Goal: Task Accomplishment & Management: Complete application form

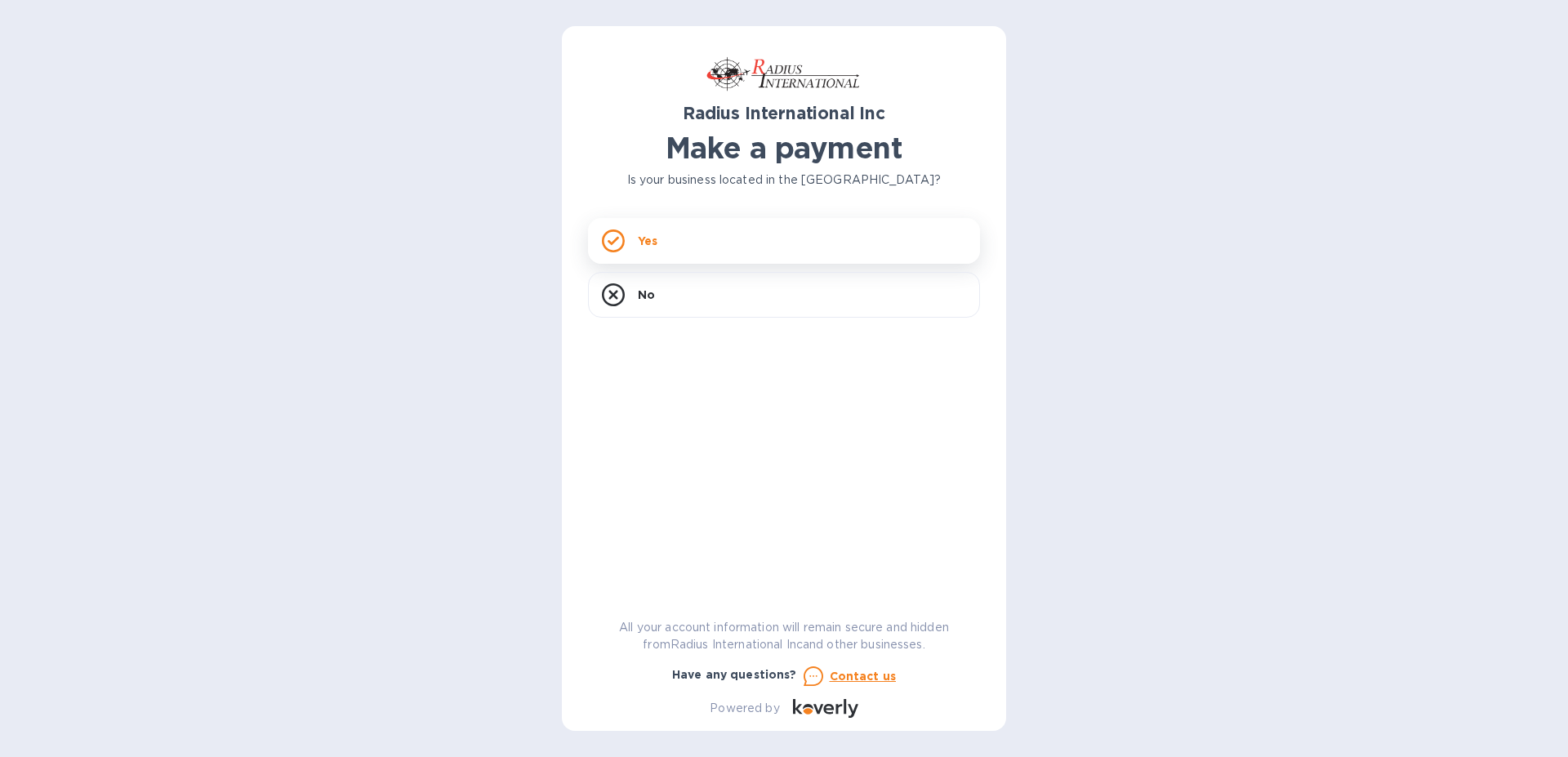
click at [653, 250] on div "Yes" at bounding box center [784, 241] width 392 height 45
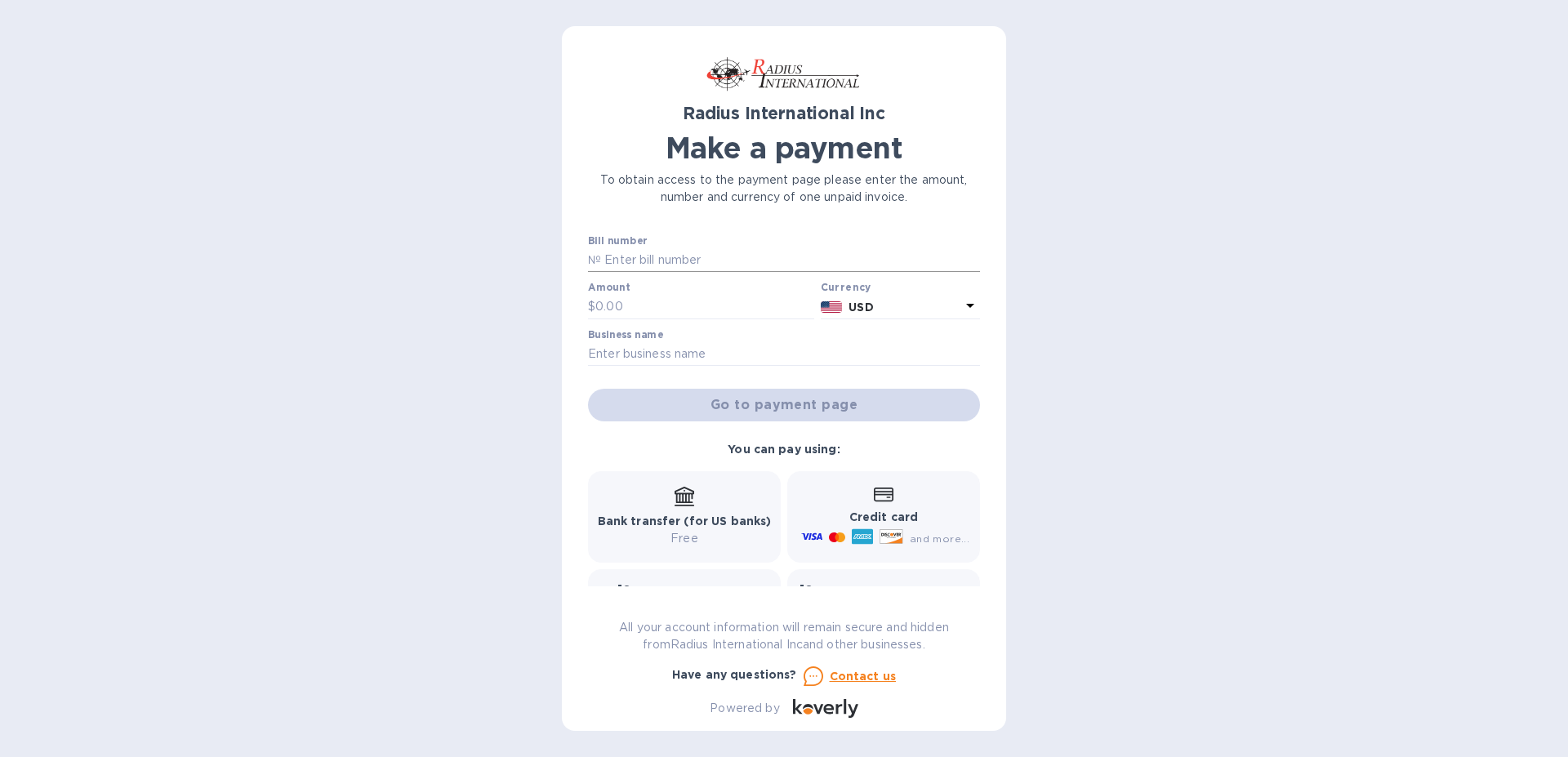
click at [636, 260] on input "text" at bounding box center [790, 260] width 379 height 25
type input "SAI00098081"
click at [611, 308] on input "text" at bounding box center [704, 308] width 218 height 25
type input "43,400.56"
click at [601, 354] on input "text" at bounding box center [784, 355] width 392 height 25
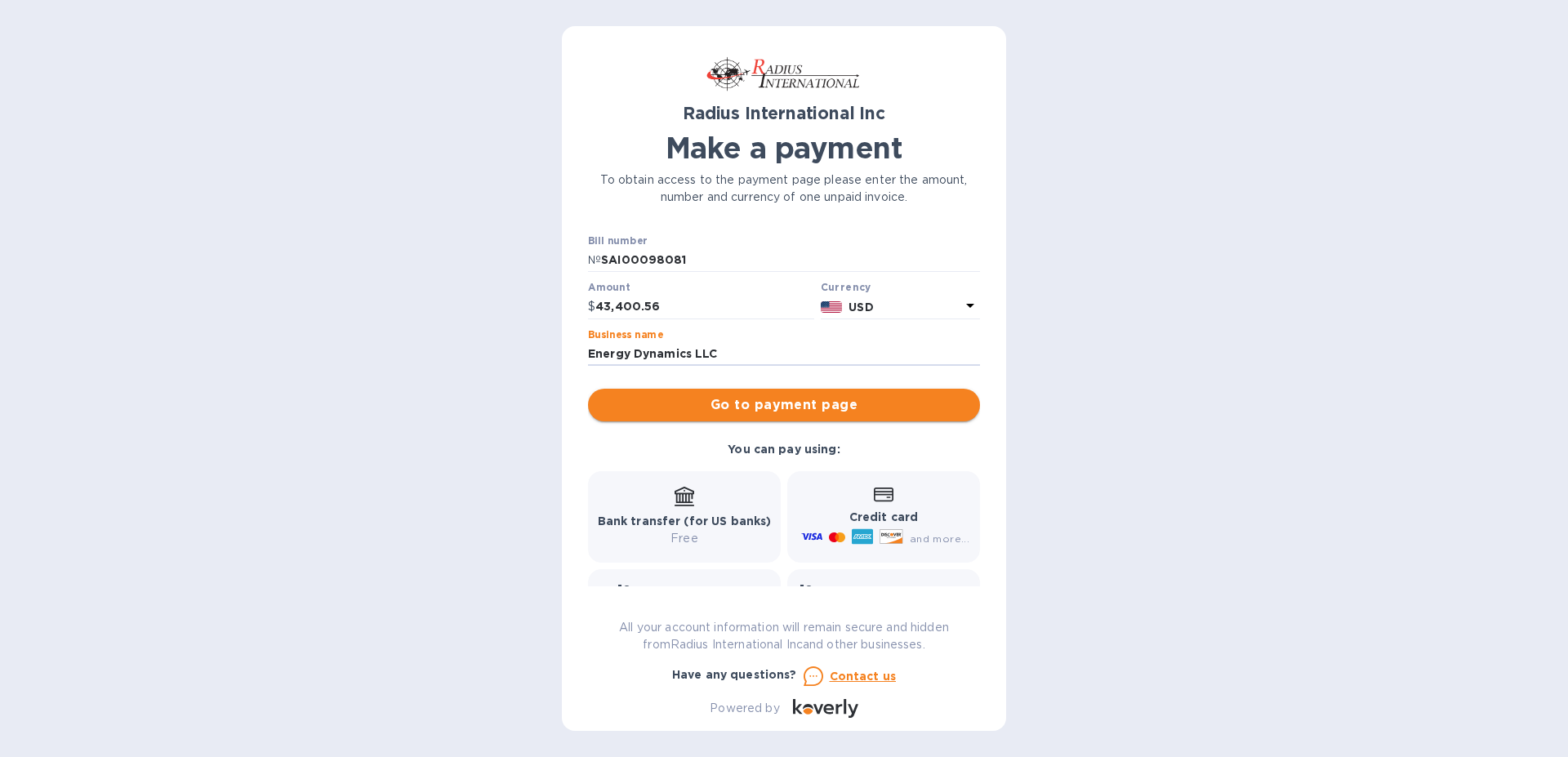
type input "Energy Dynamics LLC"
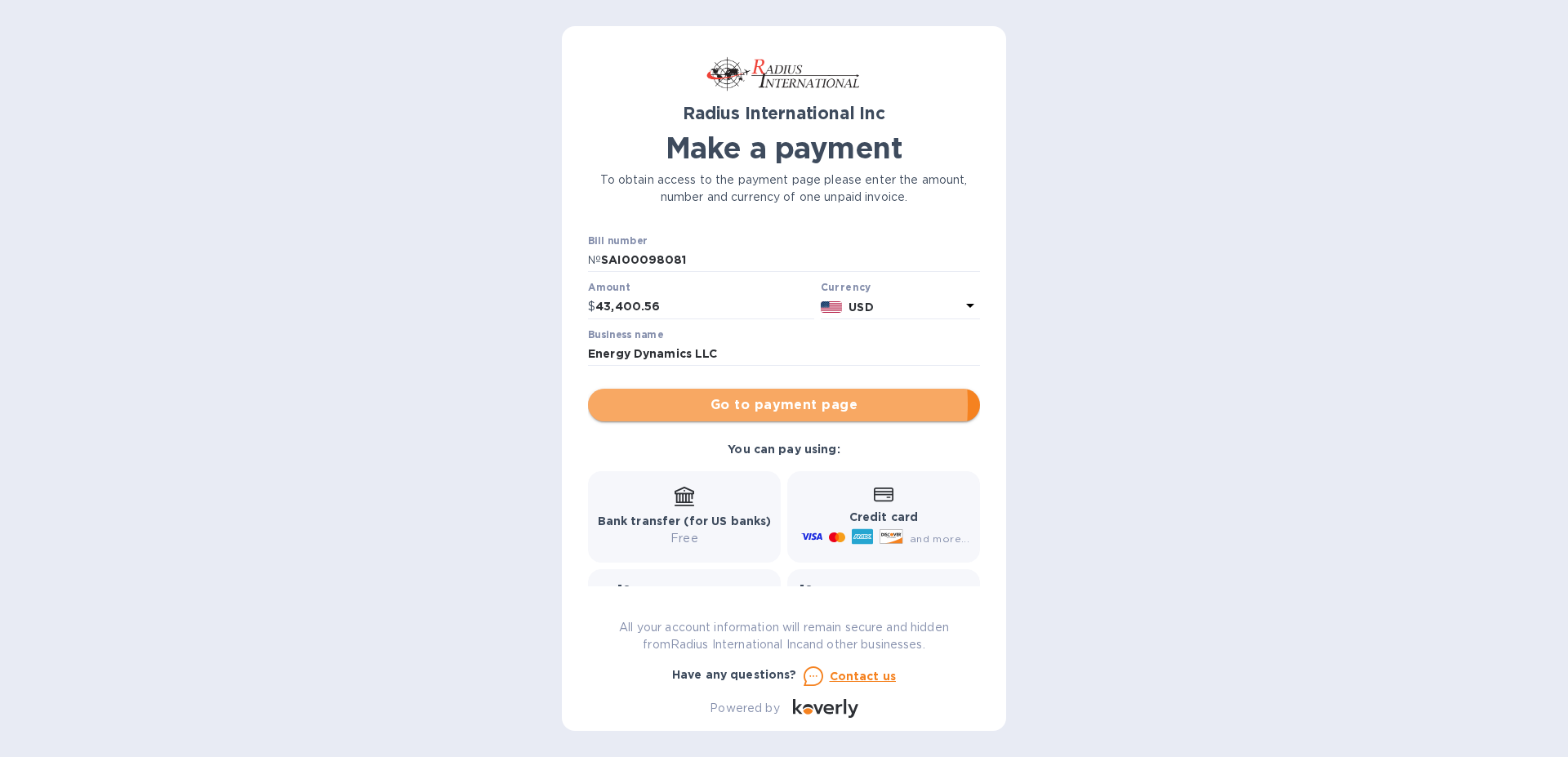
click at [723, 404] on span "Go to payment page" at bounding box center [783, 405] width 366 height 20
